Goal: Task Accomplishment & Management: Use online tool/utility

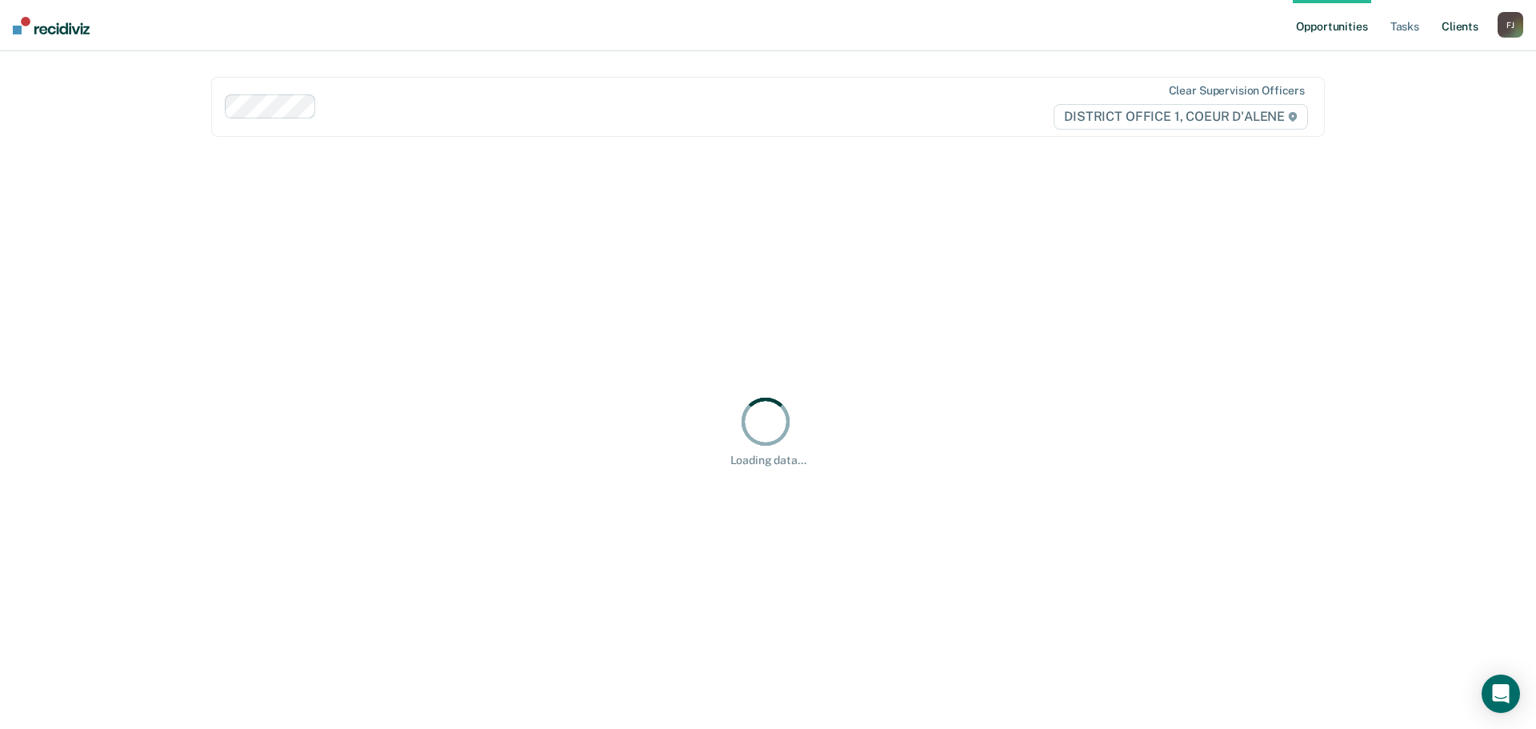
click at [1447, 26] on link "Client s" at bounding box center [1460, 25] width 43 height 51
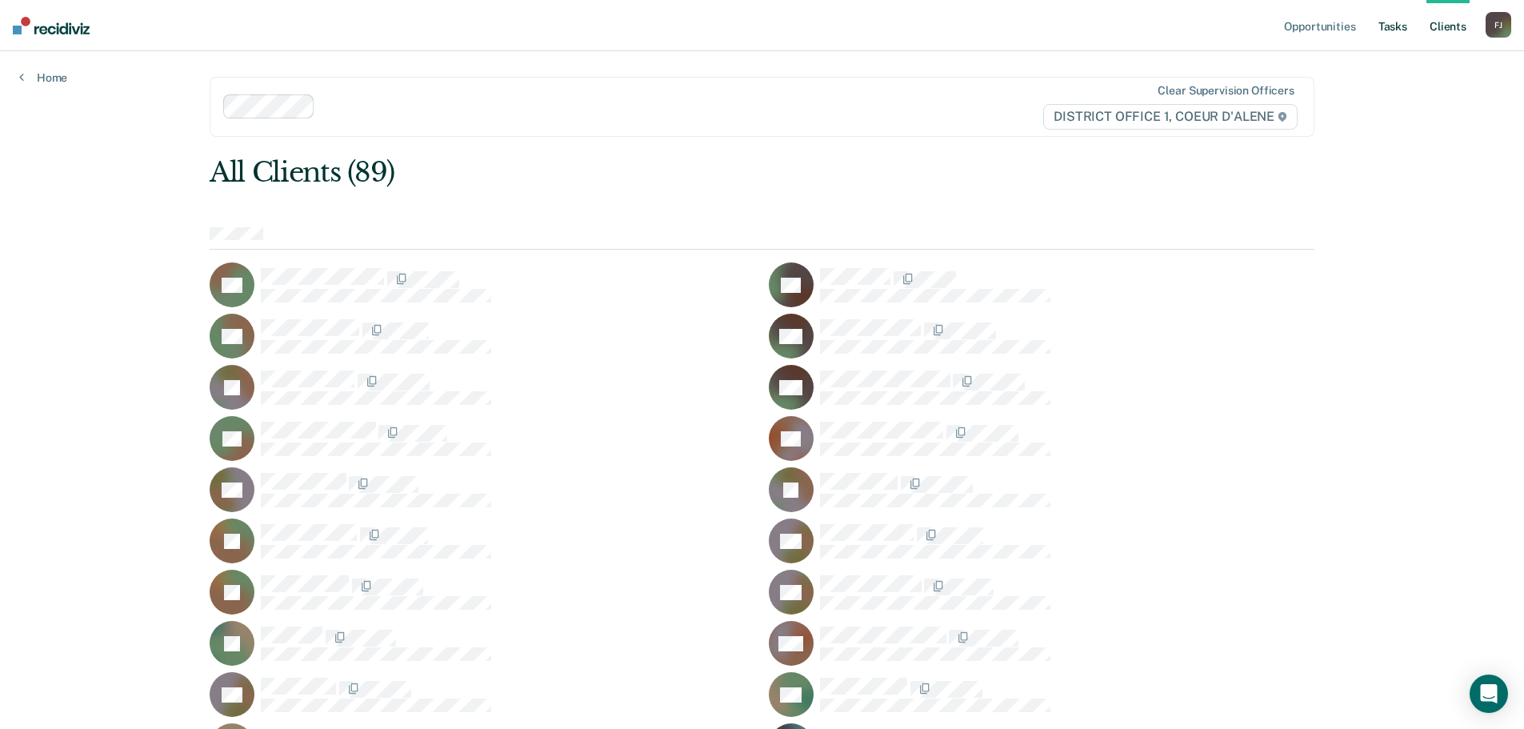
click at [1381, 20] on link "Tasks" at bounding box center [1392, 25] width 35 height 51
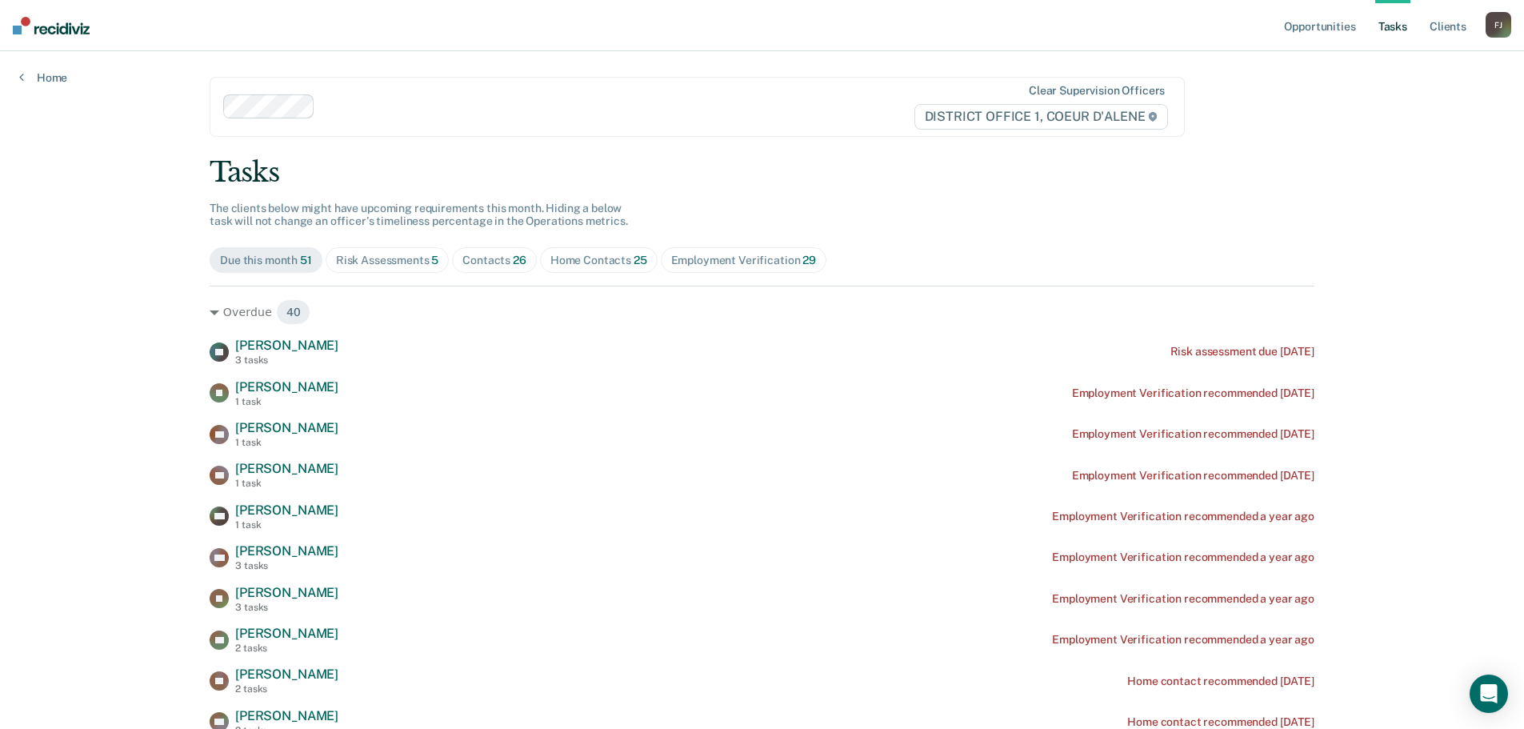
click at [483, 259] on div "Contacts 26" at bounding box center [494, 261] width 64 height 14
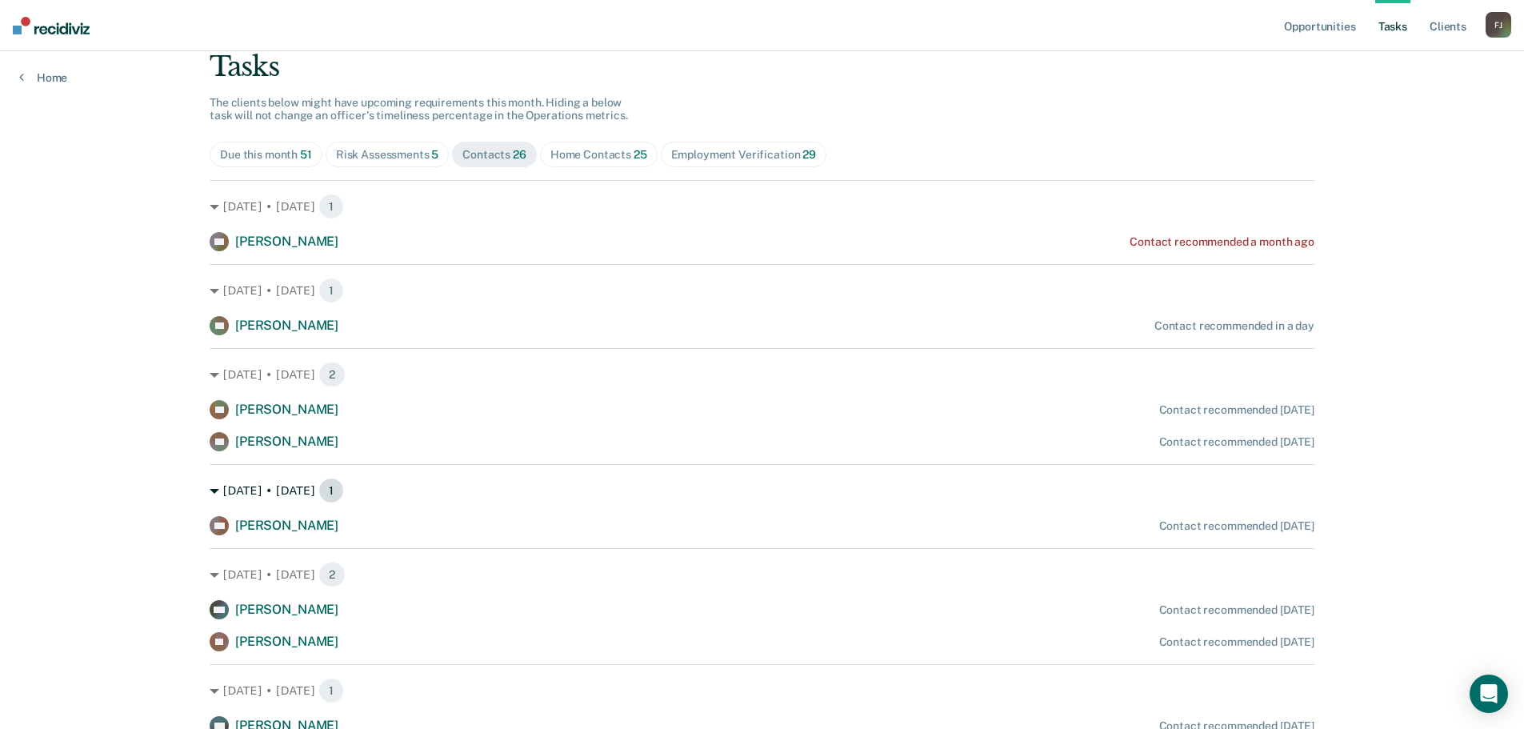
scroll to position [106, 0]
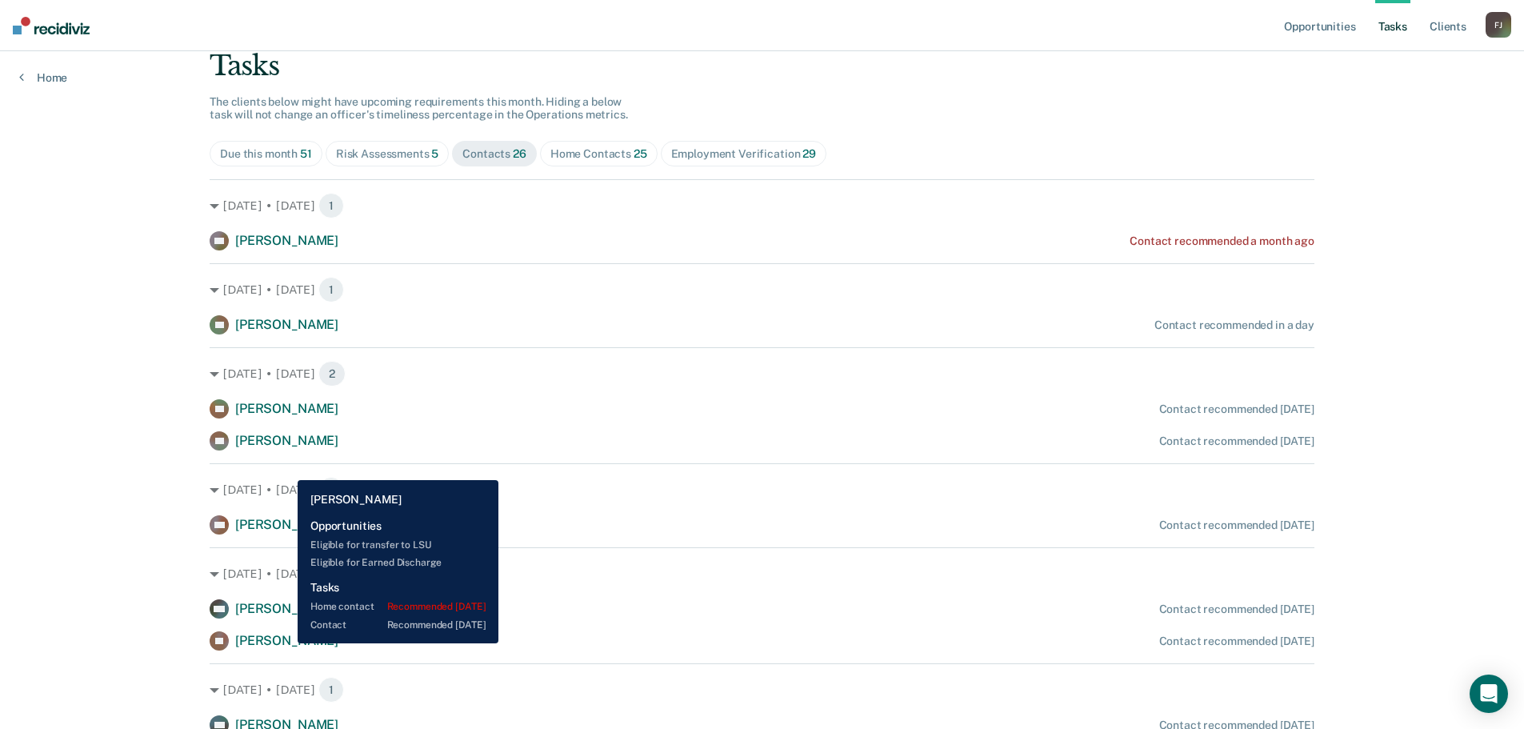
click at [286, 643] on span "[PERSON_NAME]" at bounding box center [286, 640] width 103 height 15
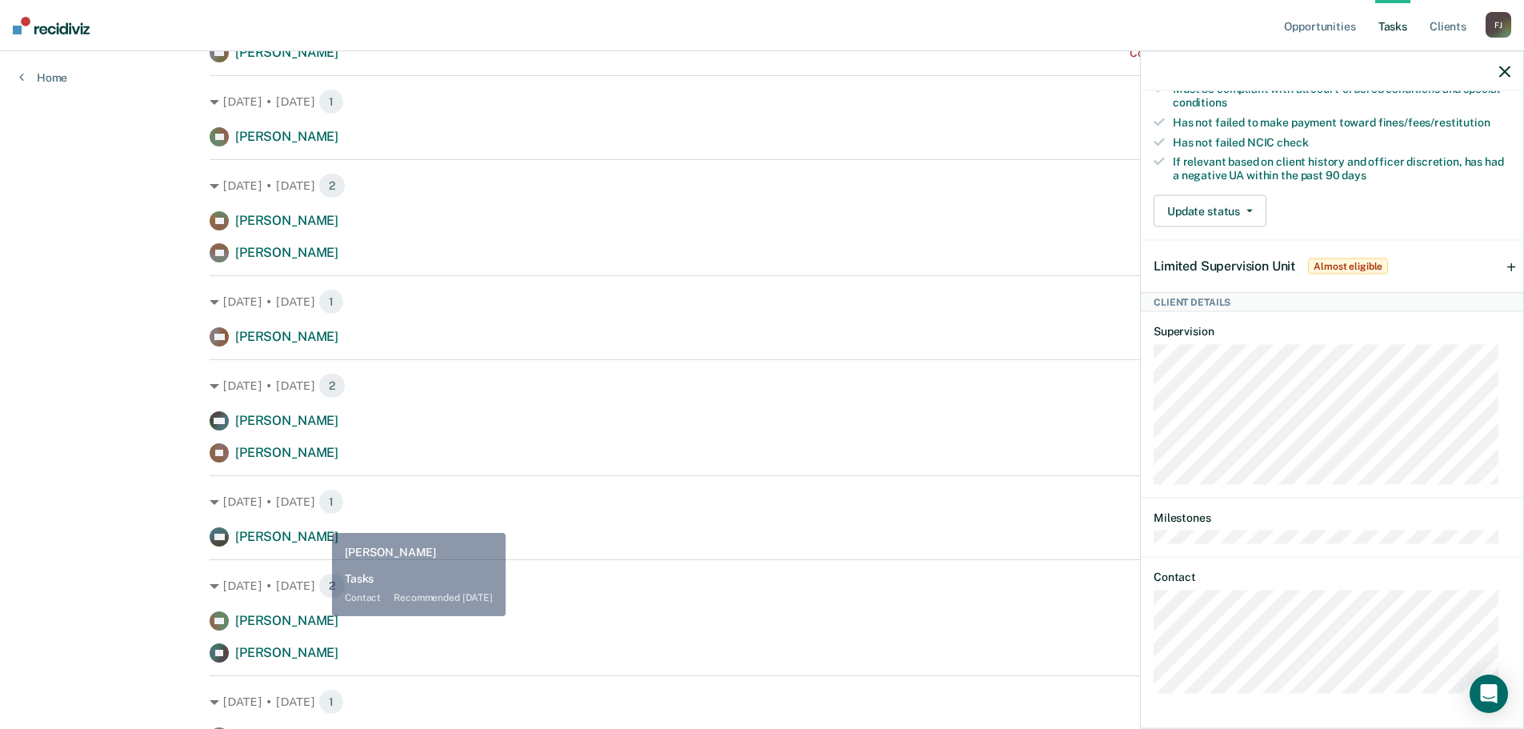
scroll to position [320, 0]
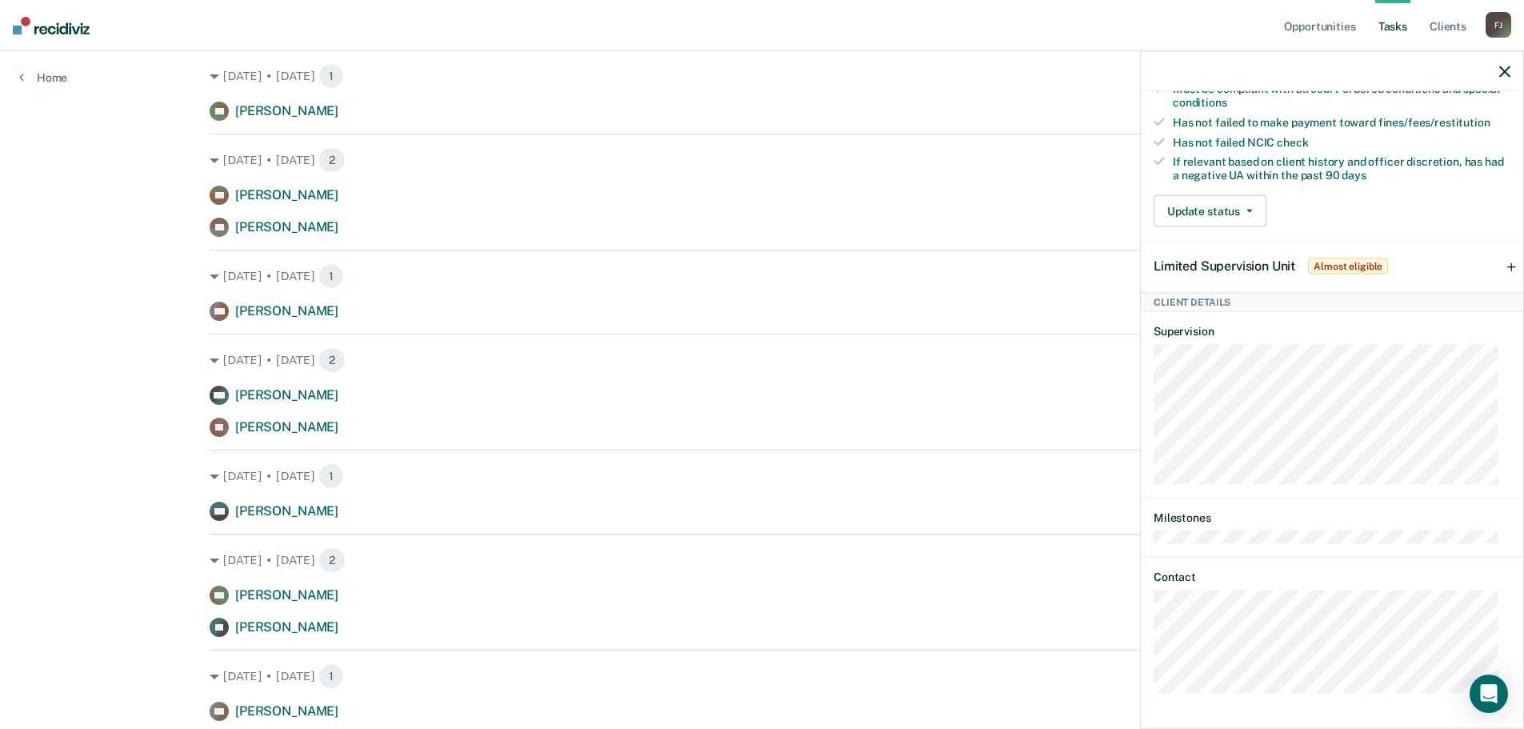
click at [91, 439] on div "Opportunities Tasks Client s [PERSON_NAME] [PERSON_NAME] [PERSON_NAME] Profile …" at bounding box center [762, 680] width 1524 height 2001
click at [1508, 70] on icon "button" at bounding box center [1505, 71] width 11 height 11
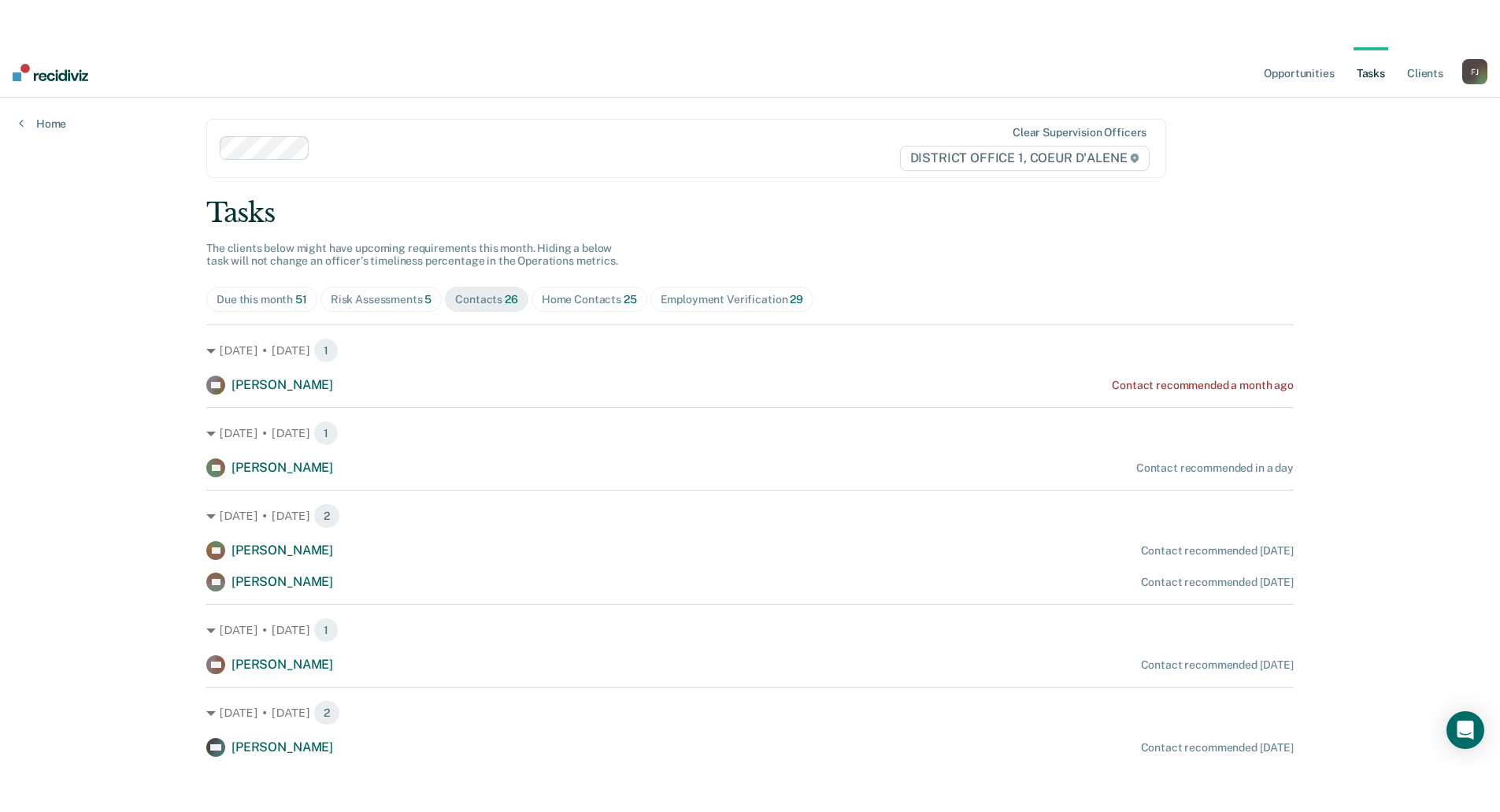
scroll to position [0, 0]
